Goal: Task Accomplishment & Management: Use online tool/utility

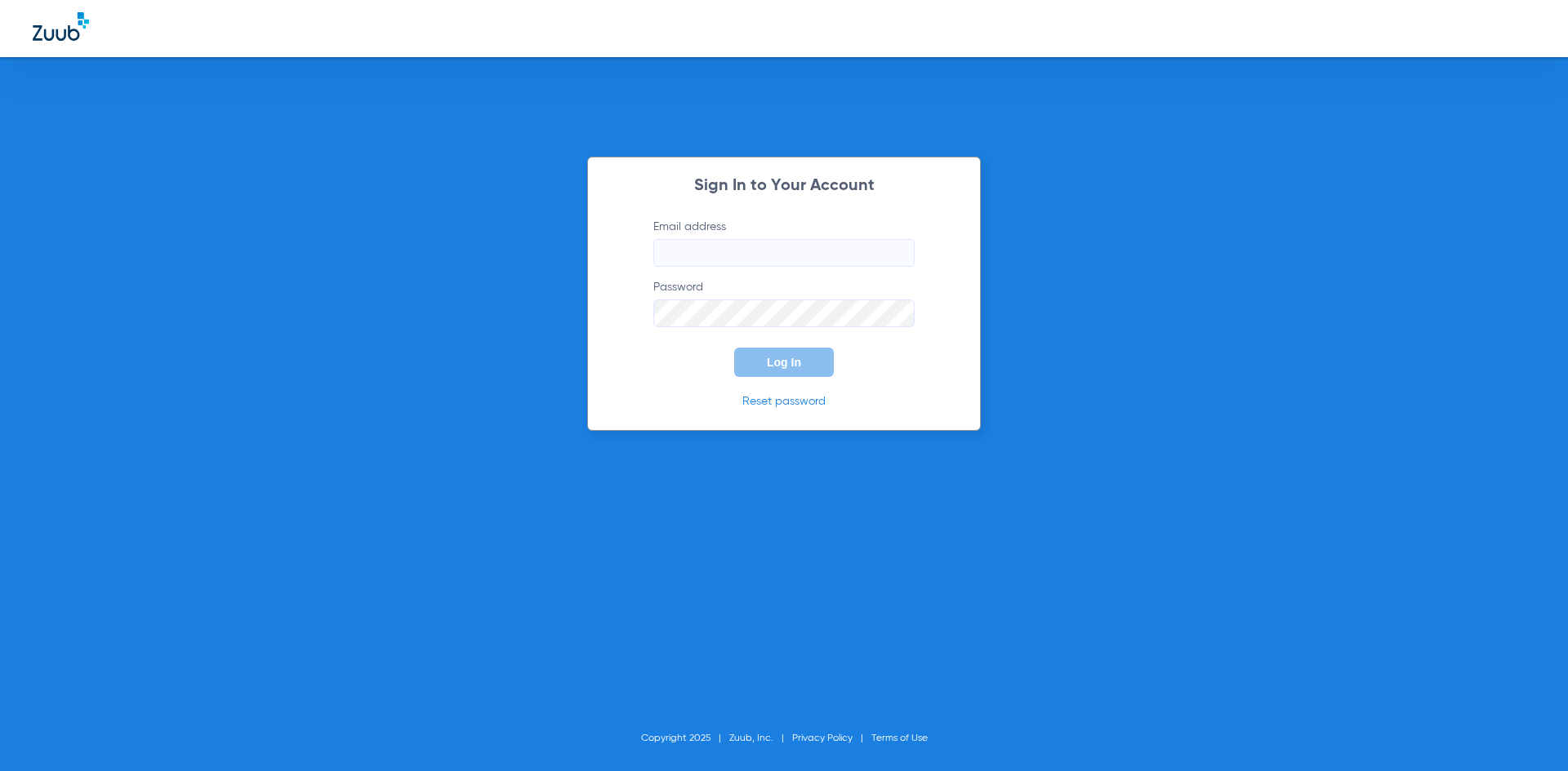
type input "[EMAIL_ADDRESS][DOMAIN_NAME]"
click at [772, 361] on span "Log In" at bounding box center [784, 362] width 35 height 13
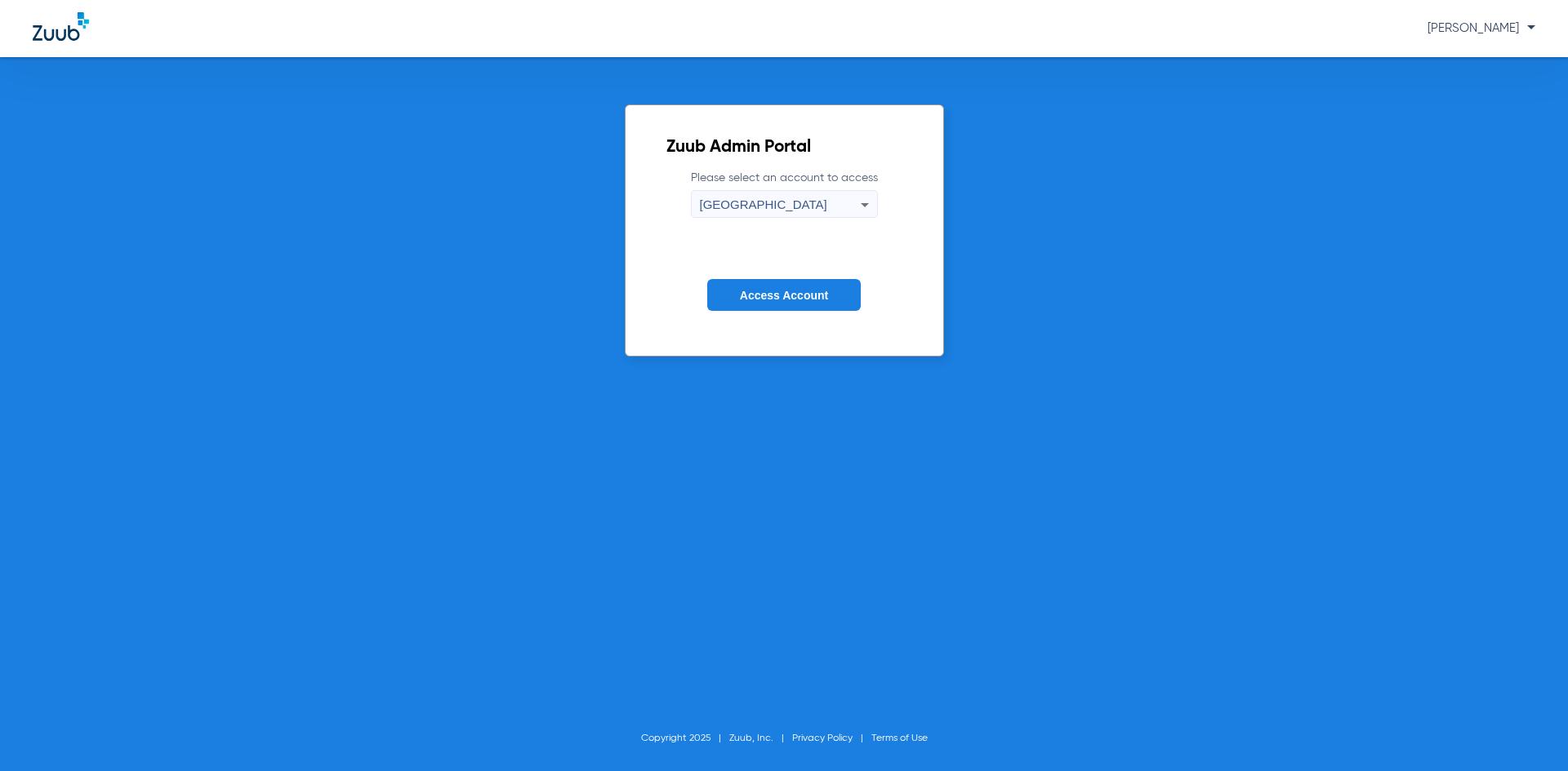
click at [808, 200] on div "[GEOGRAPHIC_DATA]" at bounding box center [781, 205] width 161 height 28
click at [784, 223] on mat-option "[GEOGRAPHIC_DATA]" at bounding box center [785, 232] width 186 height 28
click at [756, 292] on span "Access Account" at bounding box center [784, 295] width 88 height 13
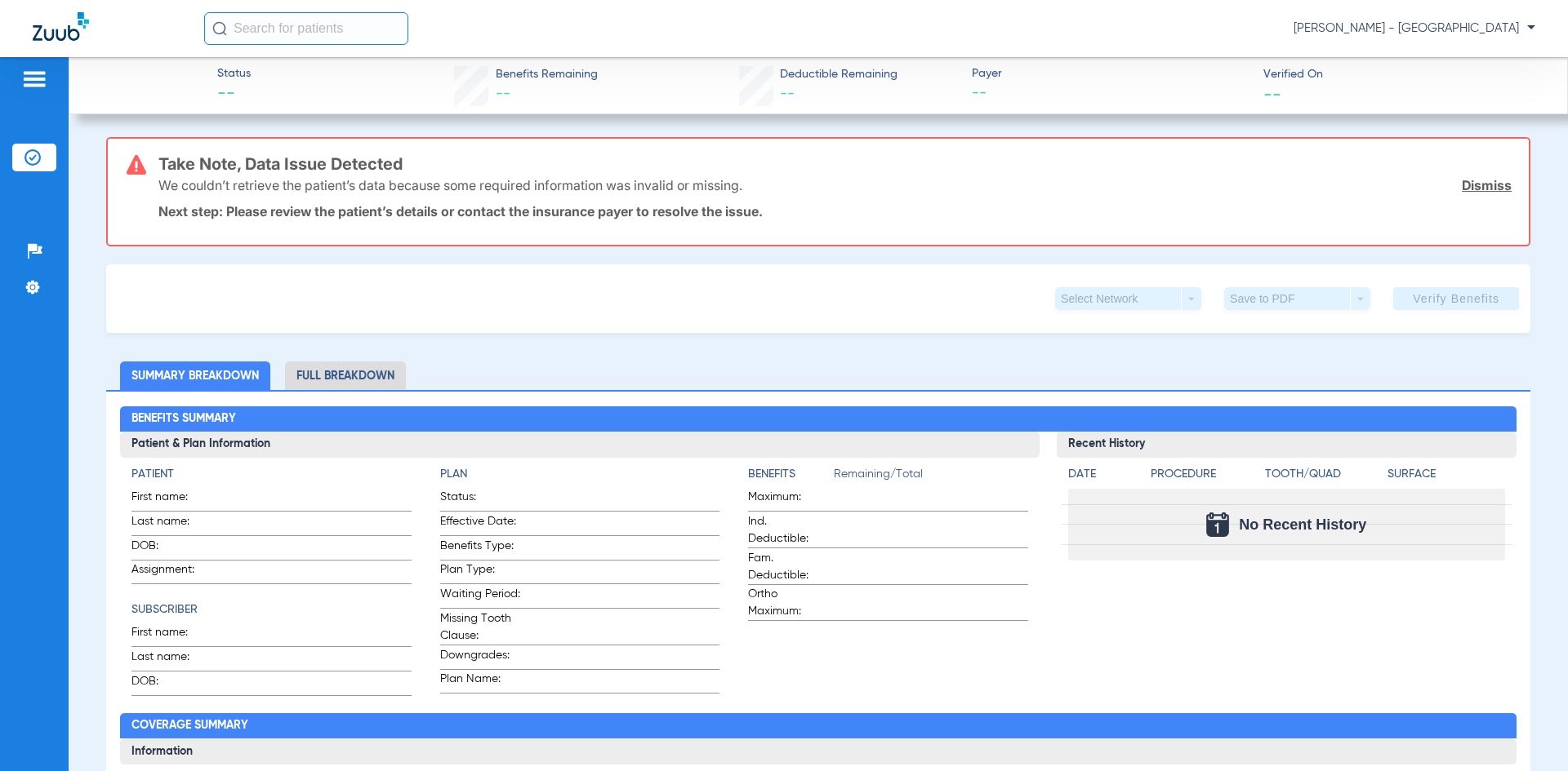
click at [362, 29] on input "text" at bounding box center [306, 28] width 204 height 33
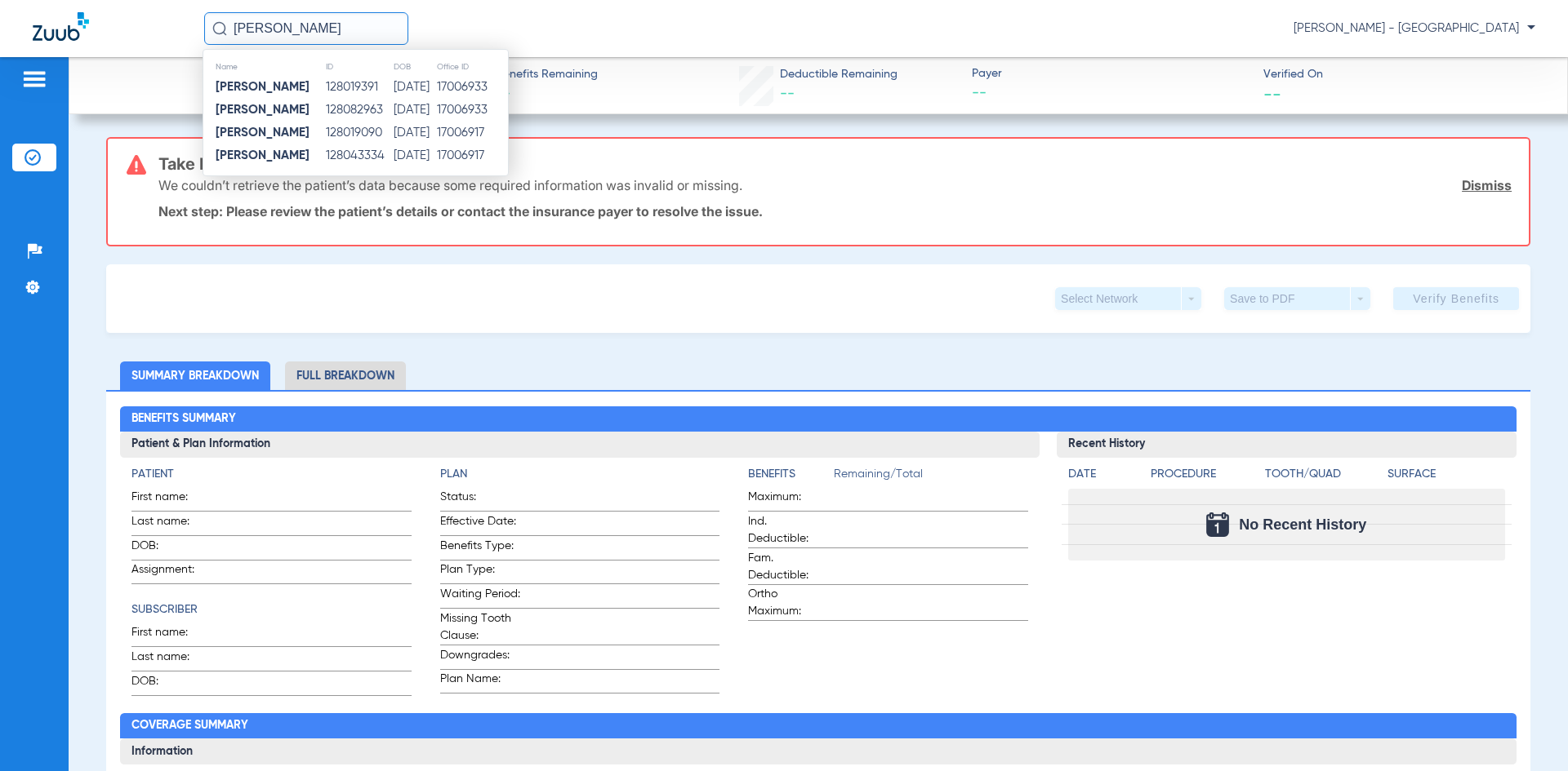
type input "[PERSON_NAME]"
click at [393, 107] on td "03/29/1990" at bounding box center [414, 110] width 42 height 23
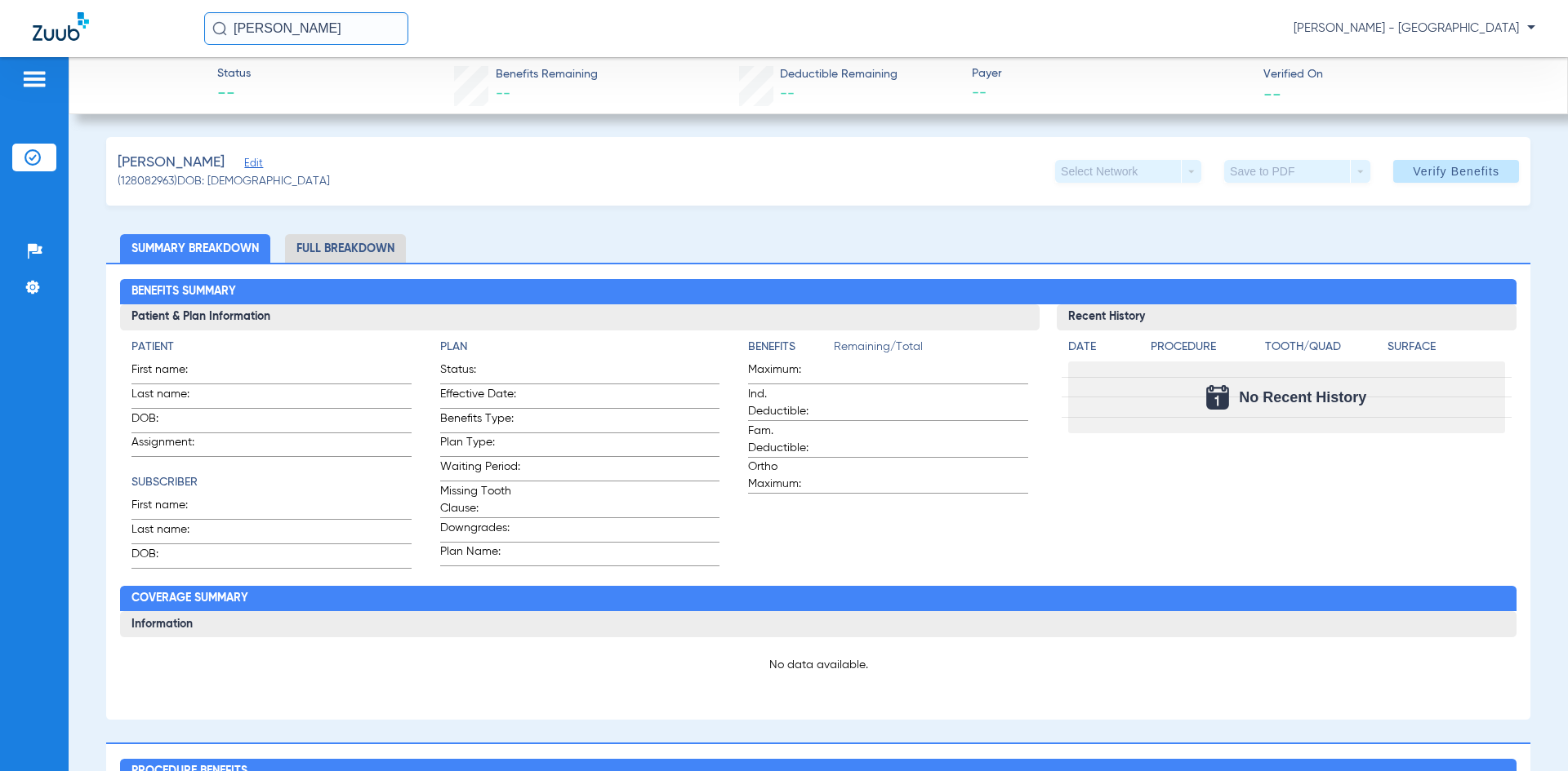
click at [1453, 168] on span "Verify Benefits" at bounding box center [1456, 171] width 86 height 13
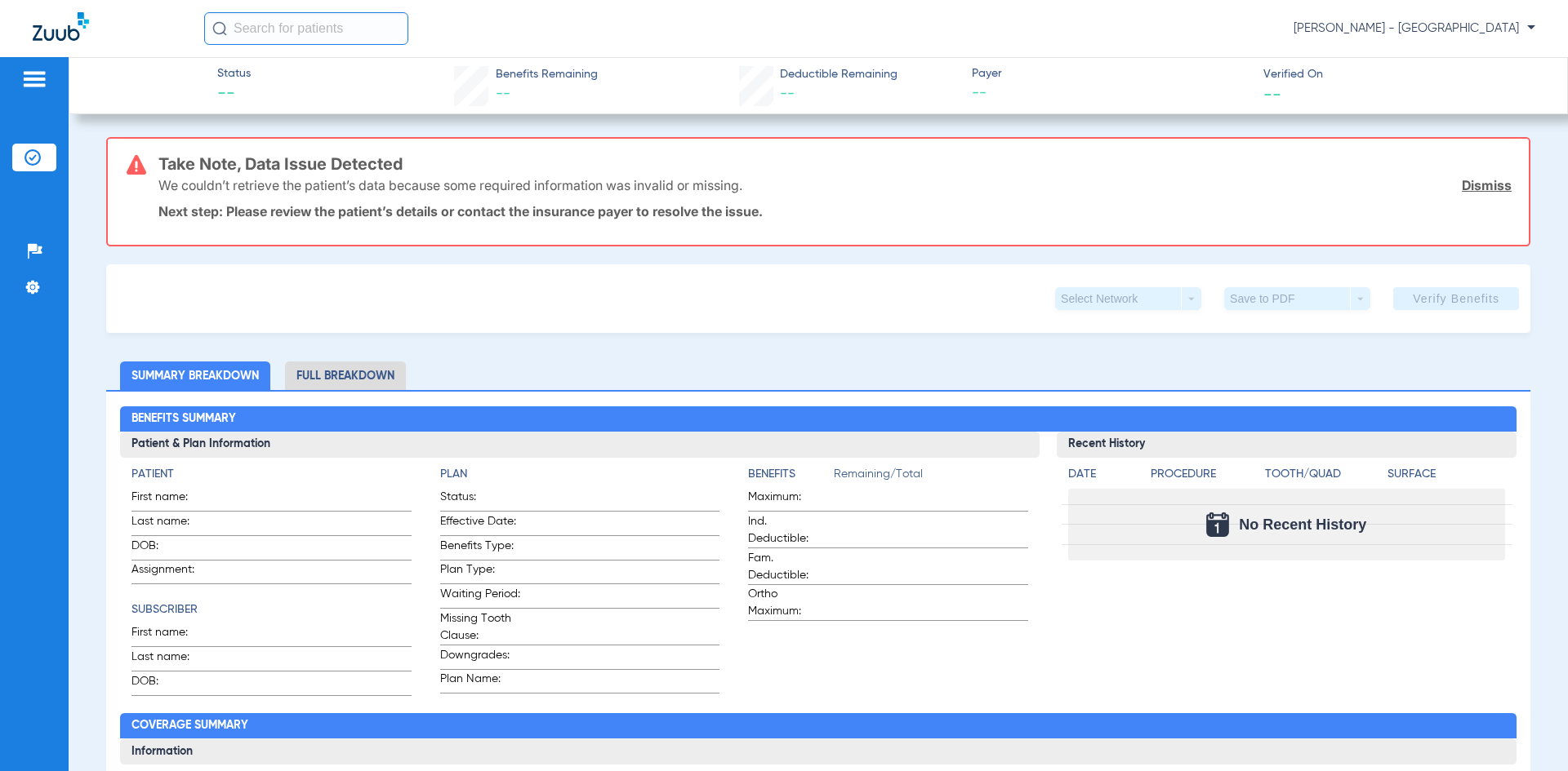
click at [241, 35] on input "text" at bounding box center [306, 28] width 204 height 33
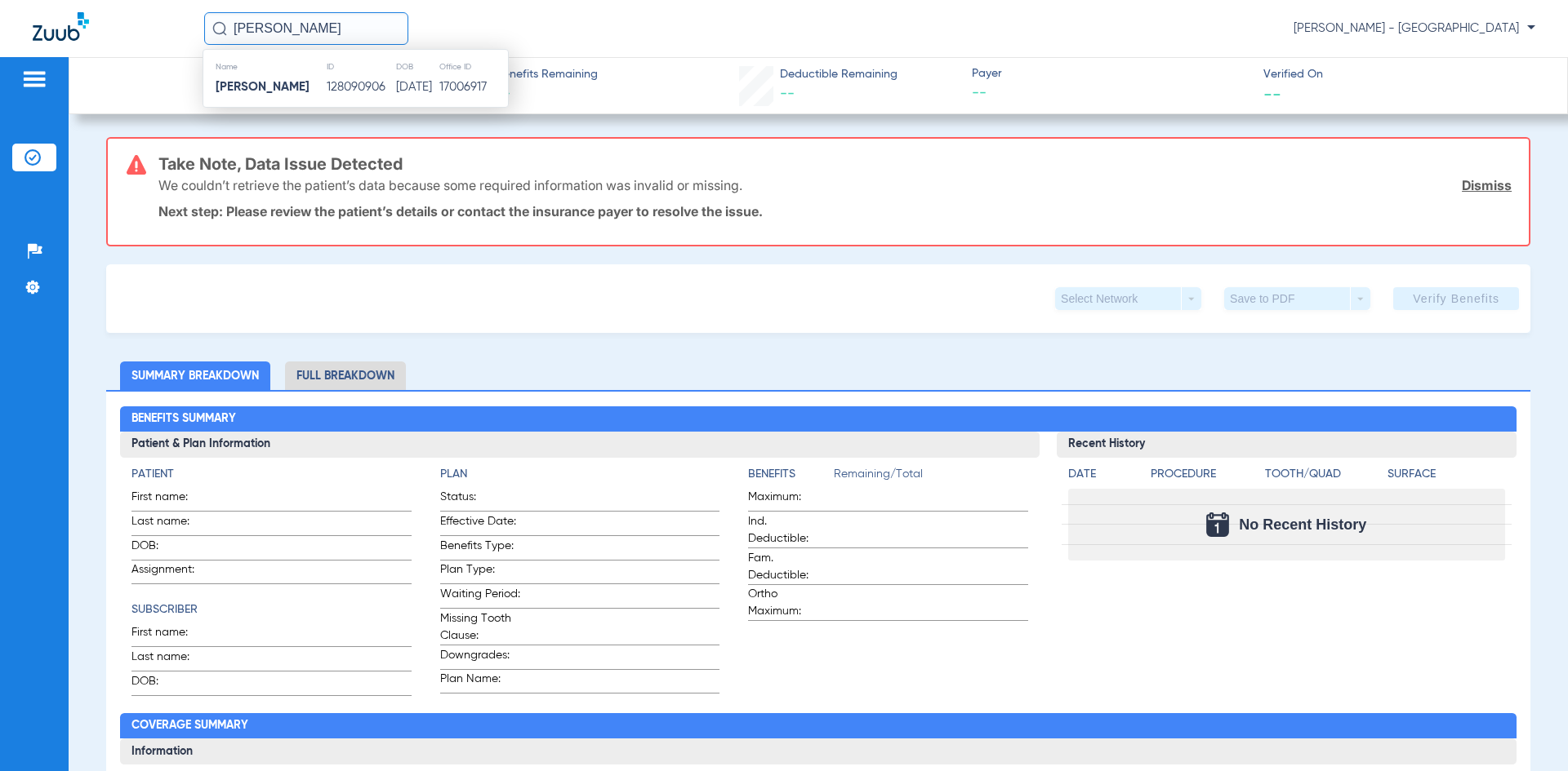
type input "[PERSON_NAME]"
click at [326, 91] on td "128090906" at bounding box center [361, 87] width 69 height 23
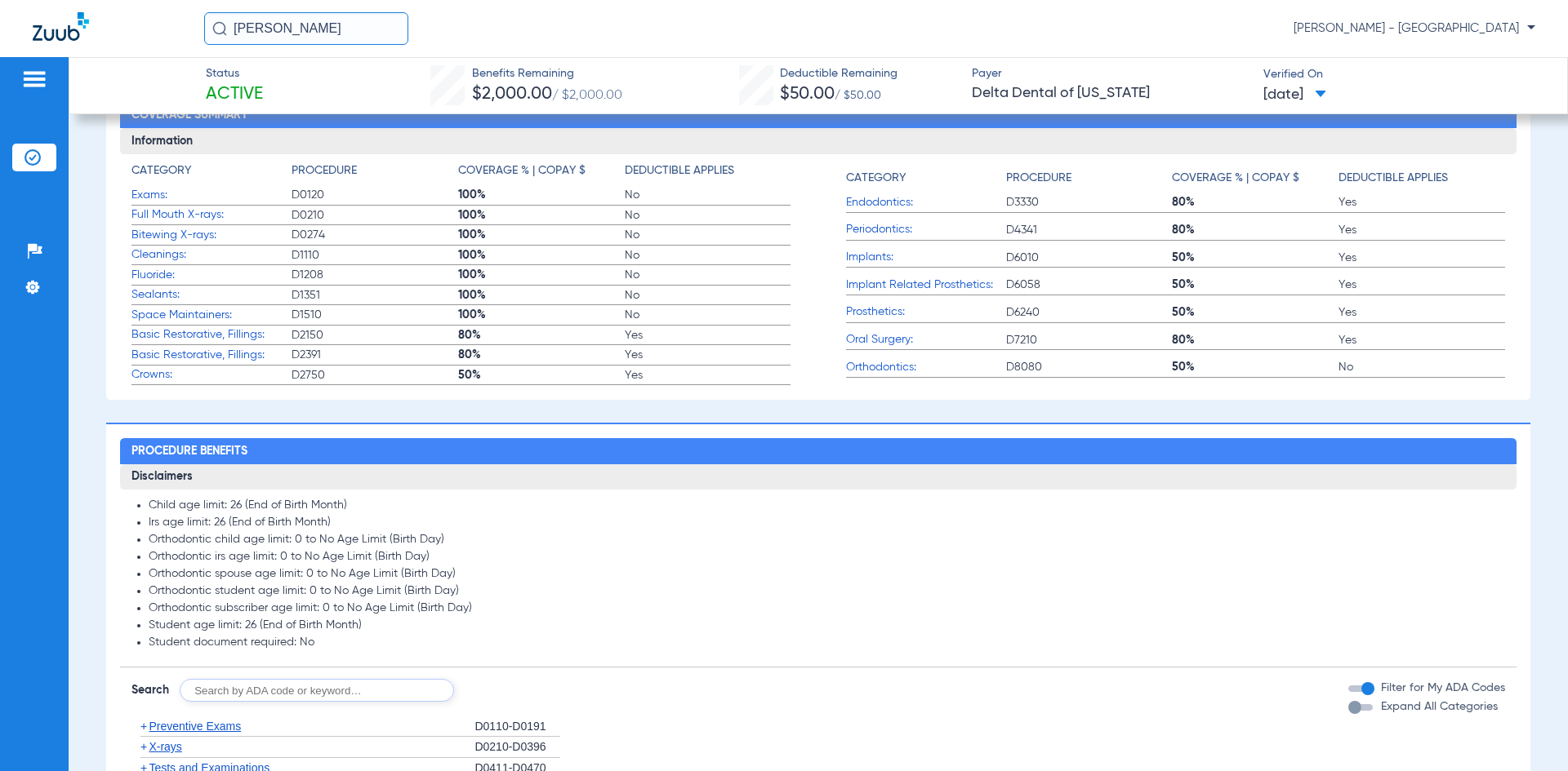
scroll to position [490, 0]
